Goal: Information Seeking & Learning: Check status

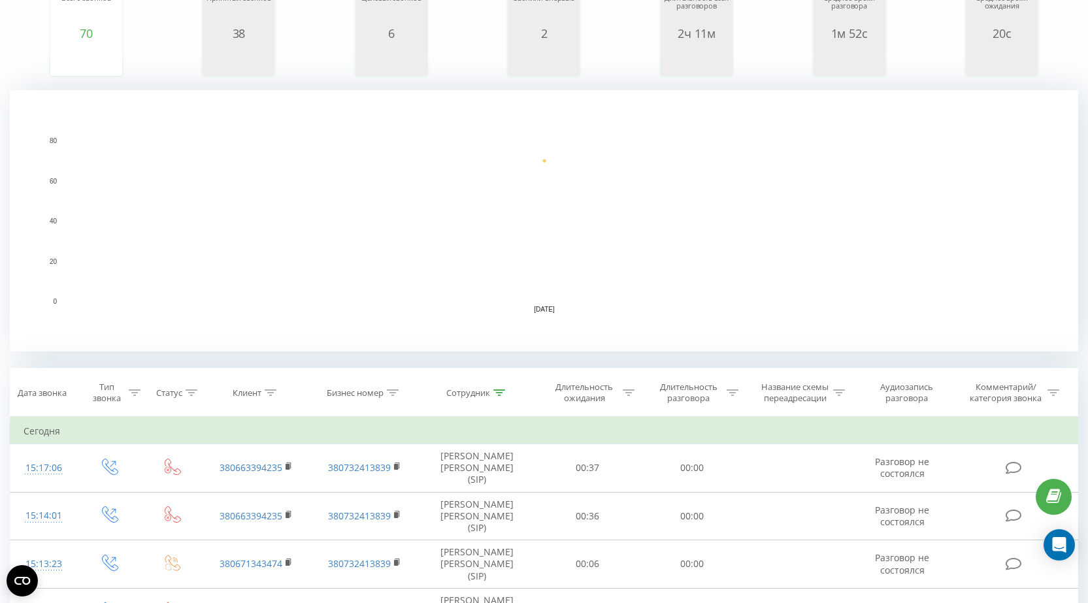
scroll to position [131, 0]
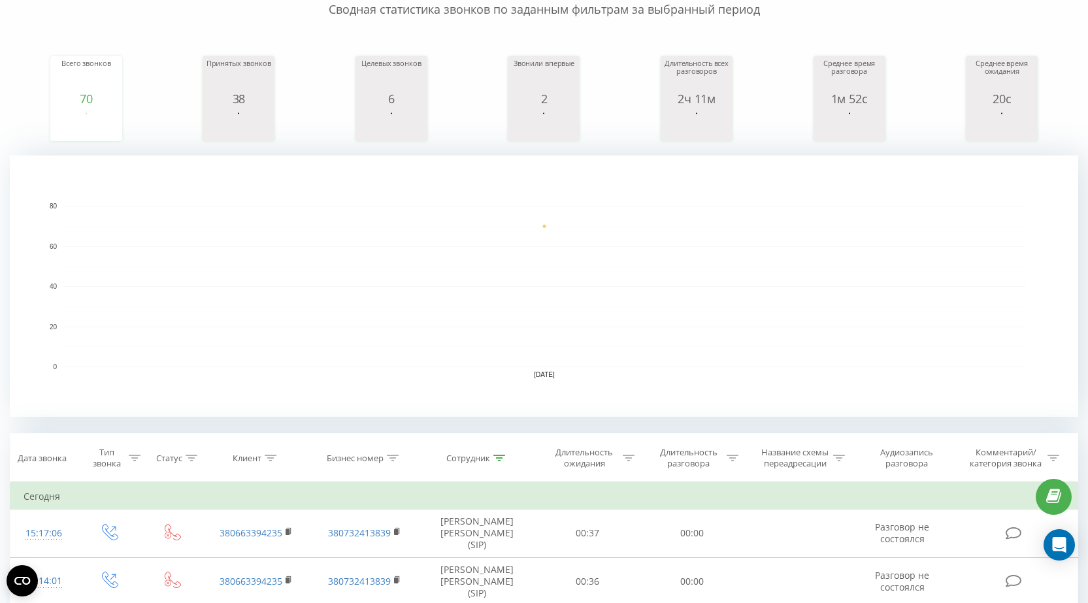
click at [939, 256] on rect "A chart." at bounding box center [544, 286] width 962 height 161
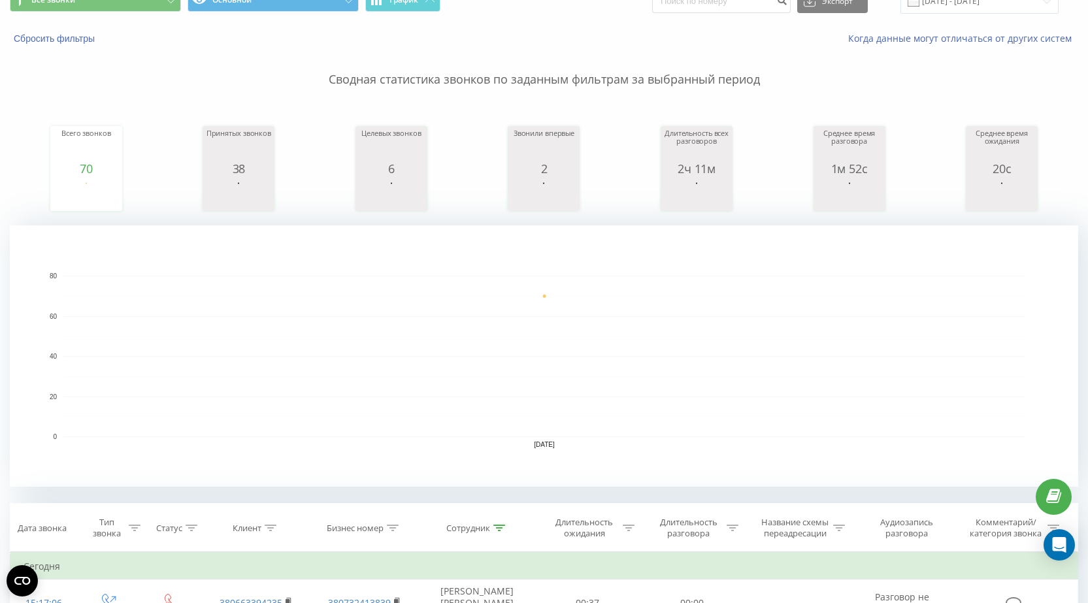
scroll to position [0, 0]
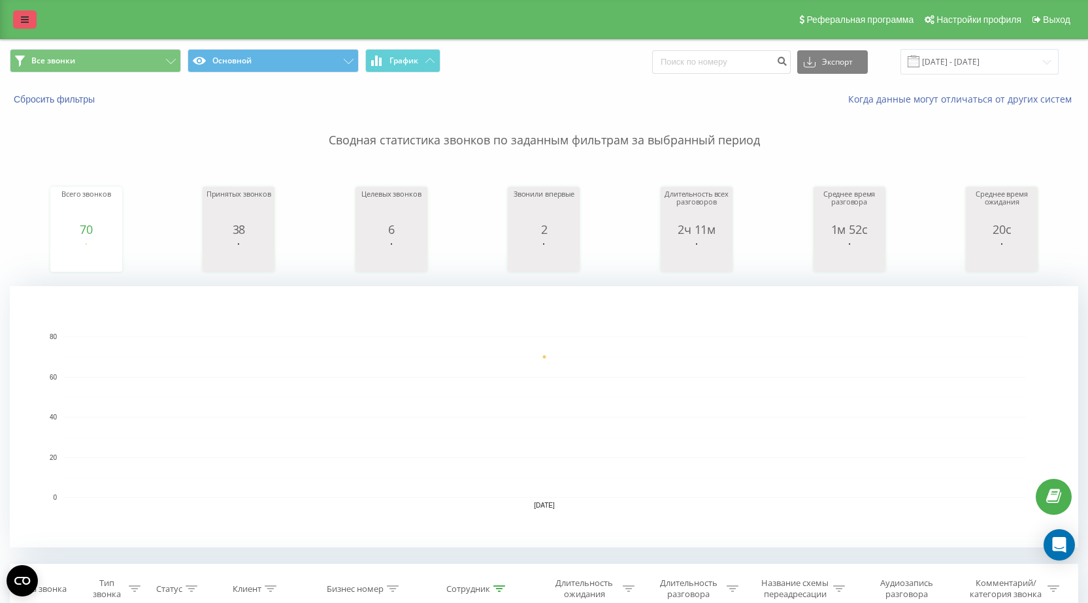
click at [25, 18] on icon at bounding box center [25, 19] width 8 height 9
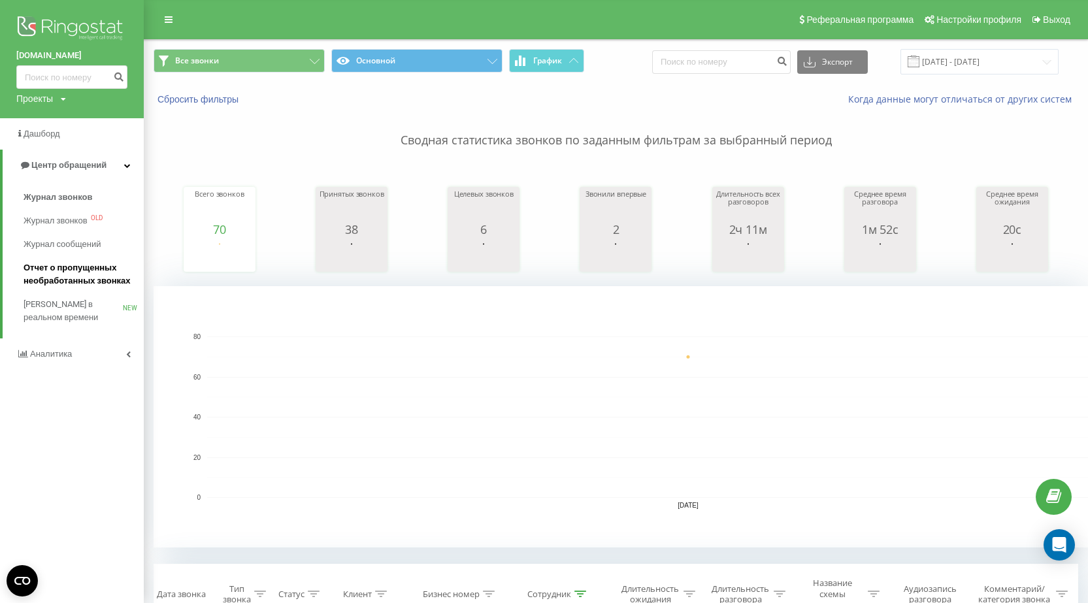
click at [61, 280] on span "Отчет о пропущенных необработанных звонках" at bounding box center [81, 274] width 114 height 26
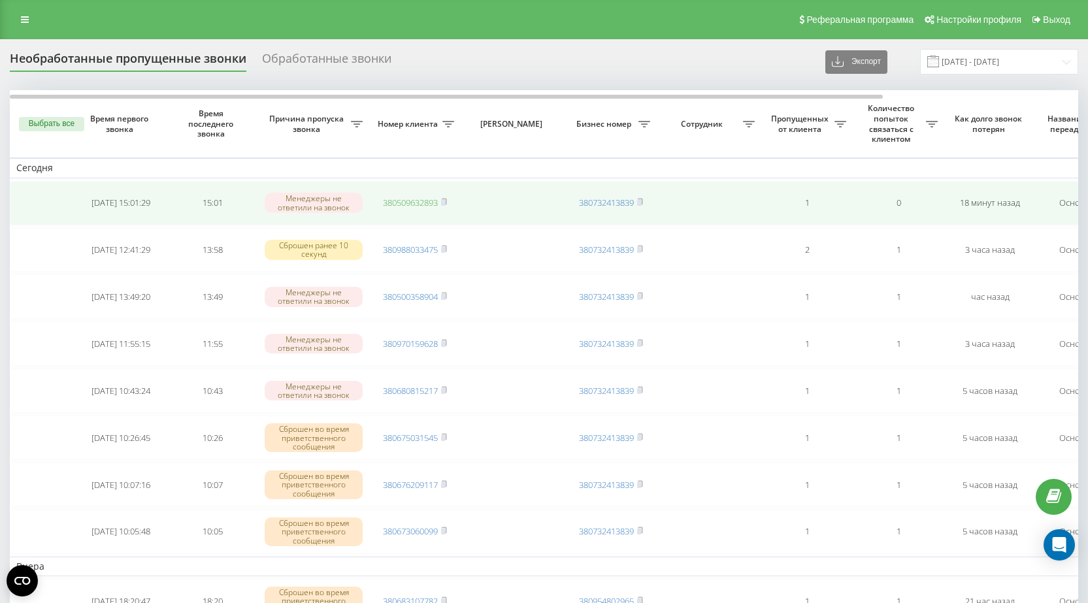
click at [402, 203] on link "380509632893" at bounding box center [410, 203] width 55 height 12
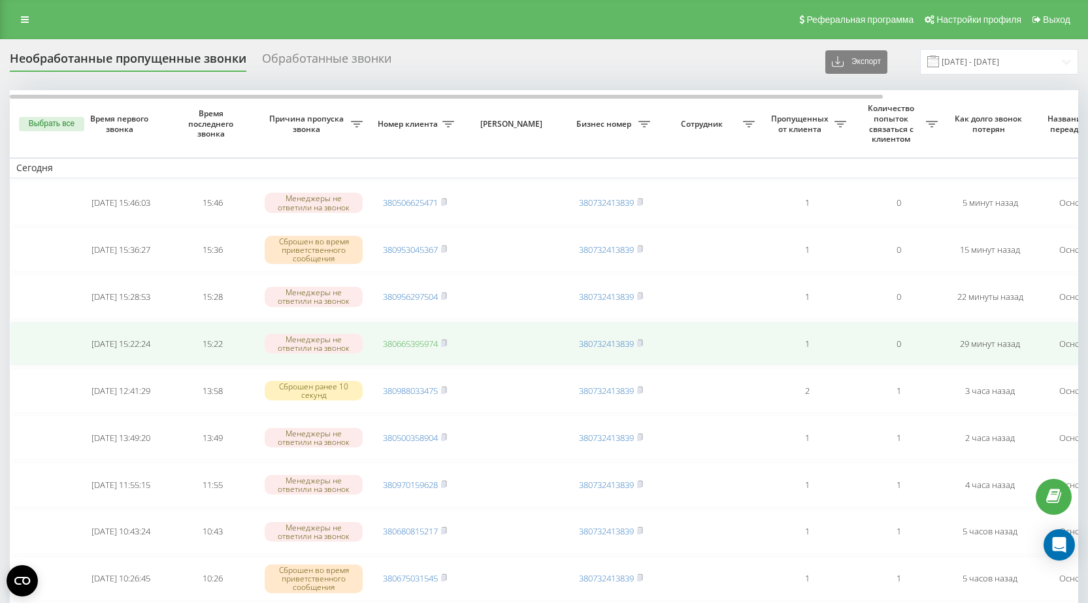
click at [408, 343] on link "380665395974" at bounding box center [410, 344] width 55 height 12
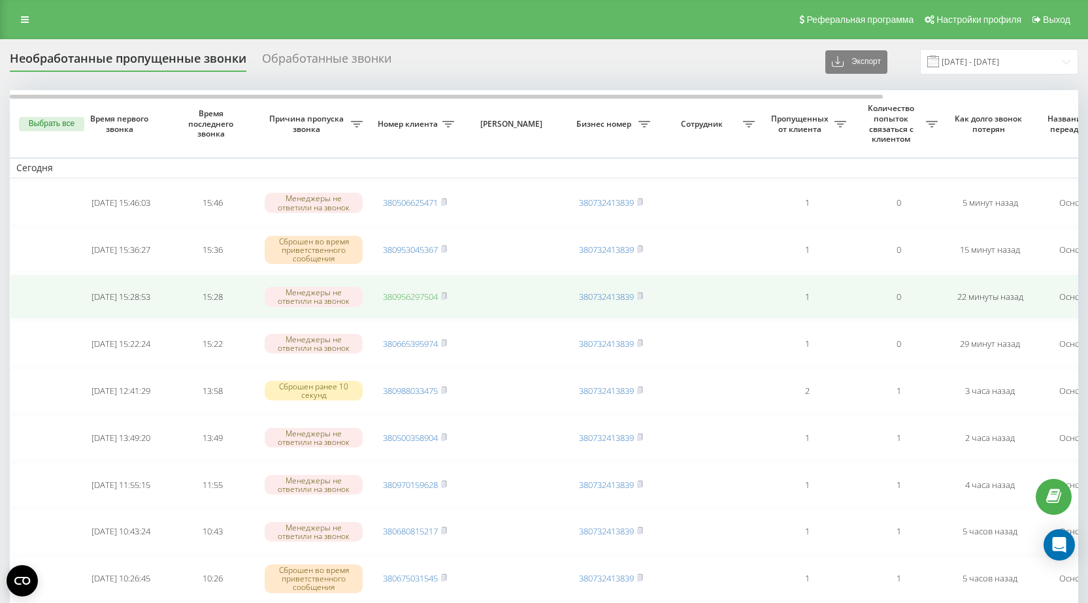
click at [404, 298] on link "380956297504" at bounding box center [410, 297] width 55 height 12
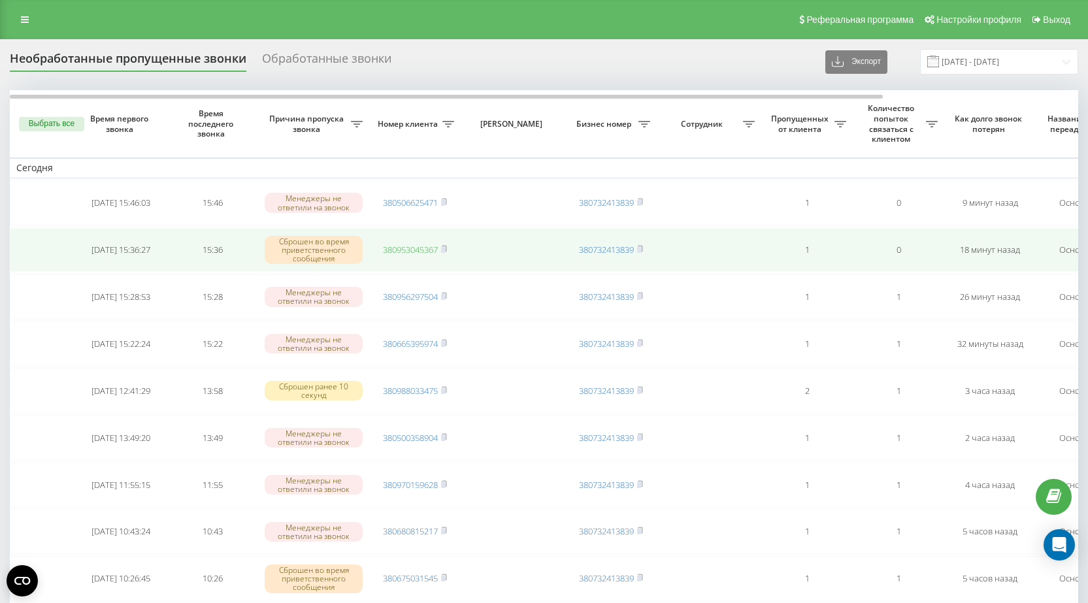
click at [404, 249] on link "380953045367" at bounding box center [410, 250] width 55 height 12
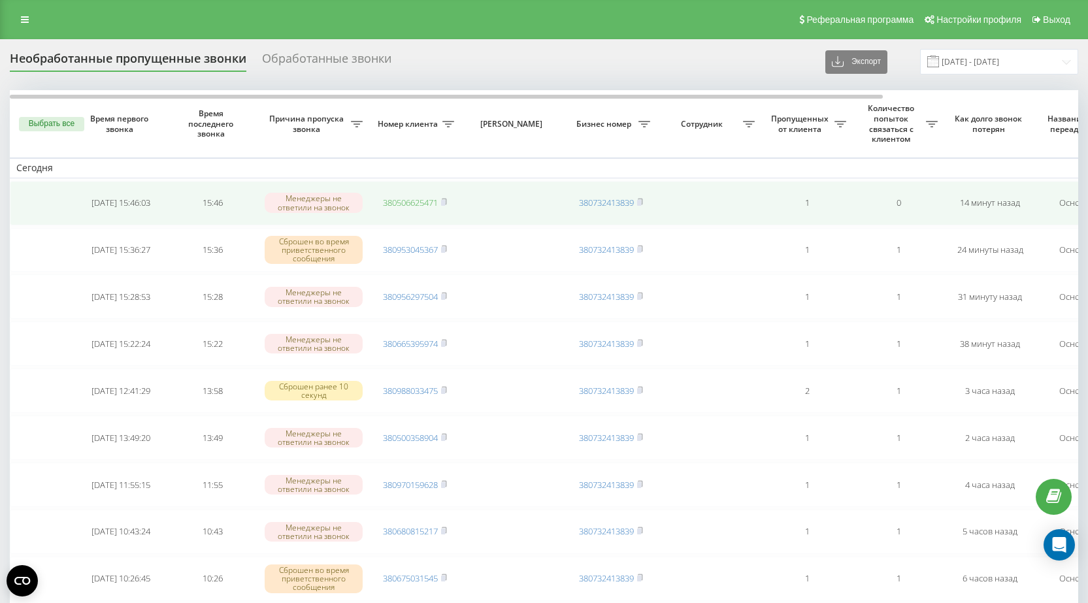
click at [408, 203] on link "380506625471" at bounding box center [410, 203] width 55 height 12
